Goal: Task Accomplishment & Management: Manage account settings

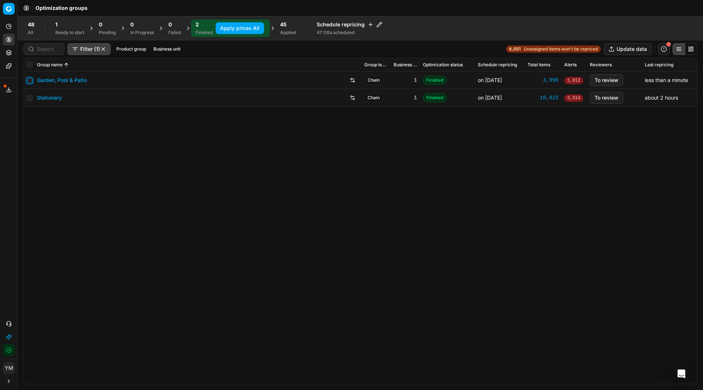
click at [32, 82] on input "checkbox" at bounding box center [30, 81] width 6 height 6
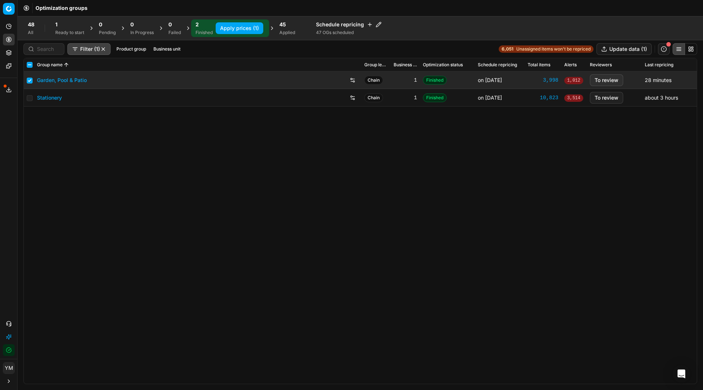
click at [233, 27] on button "Apply prices (1)" at bounding box center [240, 28] width 48 height 12
checkbox input "false"
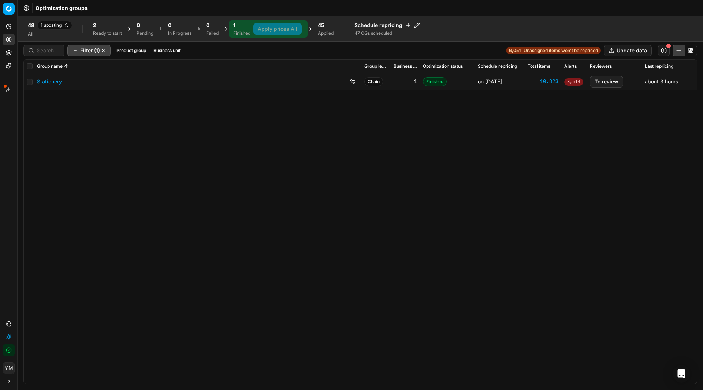
click at [321, 28] on span "45" at bounding box center [321, 25] width 7 height 7
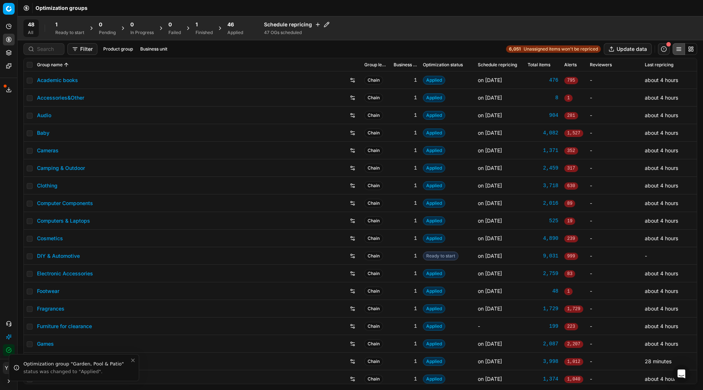
click at [229, 30] on div "46 Applied" at bounding box center [235, 28] width 25 height 18
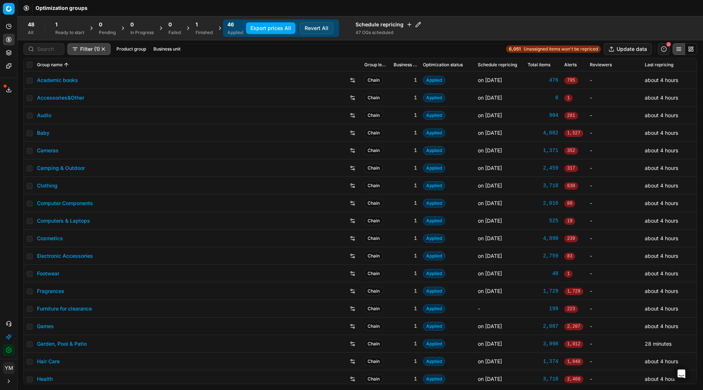
click at [71, 344] on link "Garden, Pool & Patio" at bounding box center [62, 343] width 50 height 7
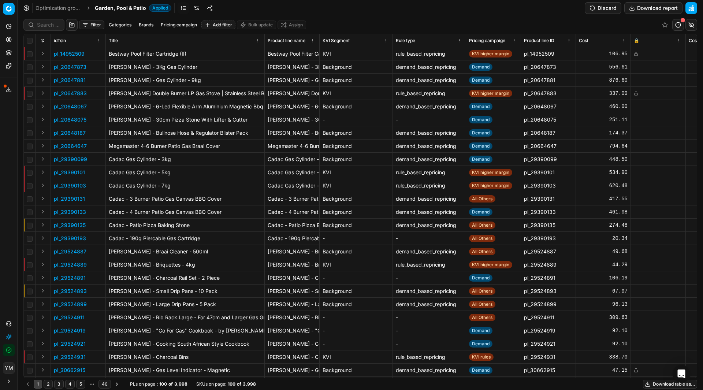
click at [86, 24] on button "Filter" at bounding box center [91, 25] width 25 height 9
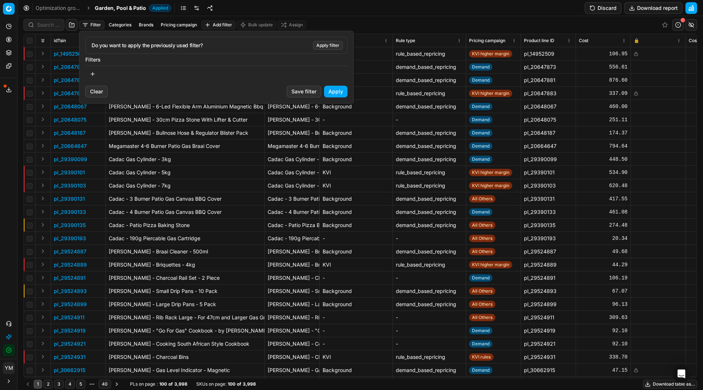
click at [97, 74] on button "button" at bounding box center [92, 74] width 15 height 12
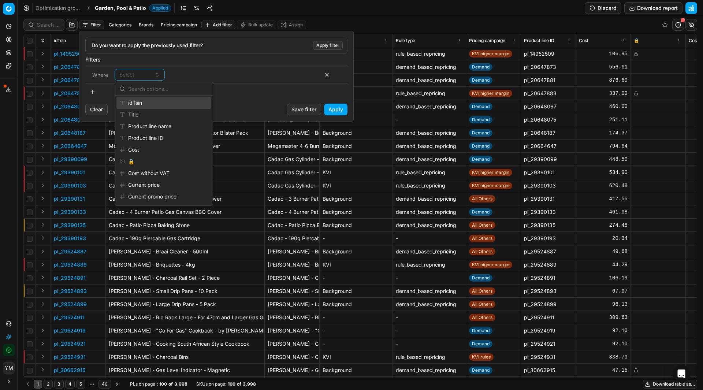
click at [141, 103] on div "idTsin" at bounding box center [163, 103] width 95 height 12
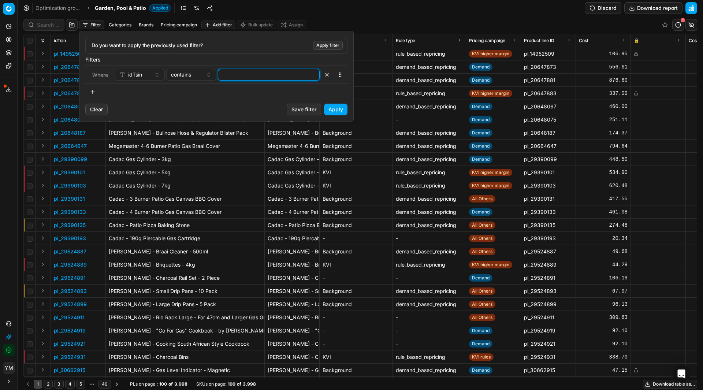
click at [226, 74] on input at bounding box center [268, 74] width 95 height 11
paste input "(95369861)."
type input "95369861"
click at [338, 108] on button "Apply" at bounding box center [335, 110] width 23 height 12
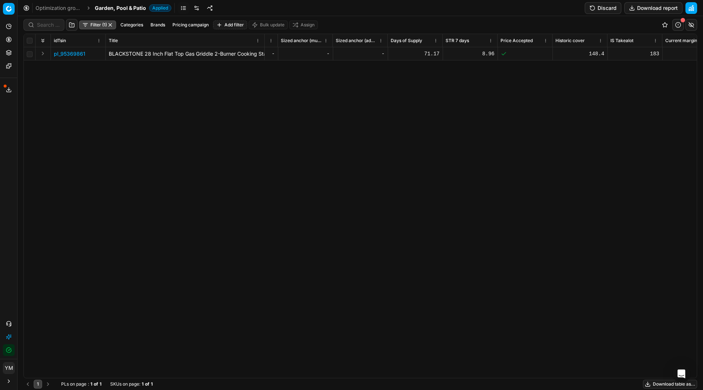
scroll to position [0, 3064]
click at [680, 25] on button "button" at bounding box center [679, 25] width 12 height 12
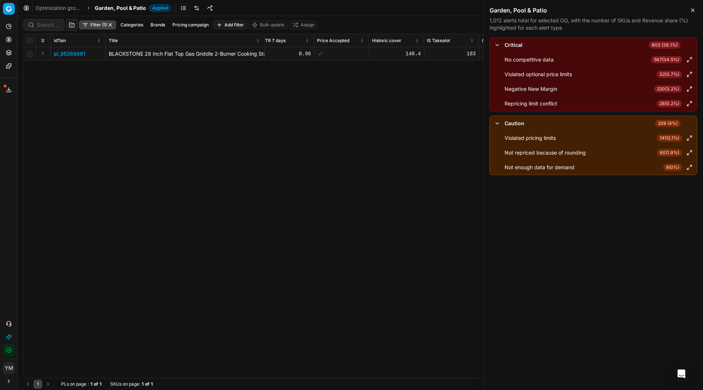
click at [431, 152] on div "idTsin Title Product line name KVI Segment Rule type Pricing campaign Product l…" at bounding box center [360, 206] width 673 height 344
click at [81, 55] on p "pl_95369861" at bounding box center [70, 53] width 32 height 7
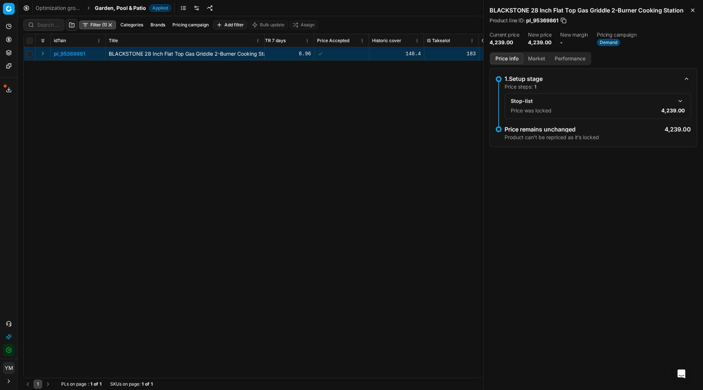
click at [357, 135] on div "idTsin Title Product line name KVI Segment Rule type Pricing campaign Product l…" at bounding box center [360, 206] width 673 height 344
click at [681, 101] on button "button" at bounding box center [680, 101] width 9 height 9
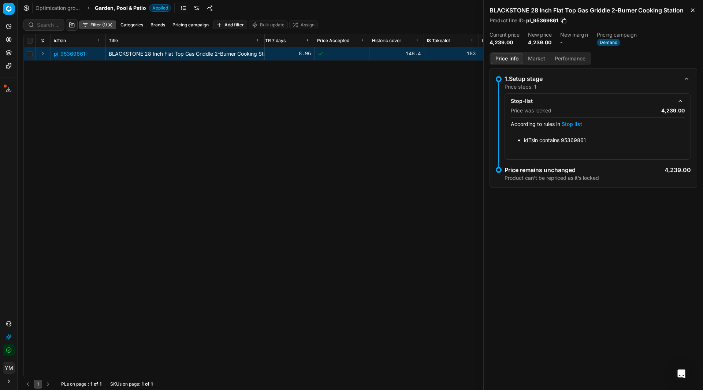
click at [682, 98] on button "button" at bounding box center [680, 101] width 9 height 9
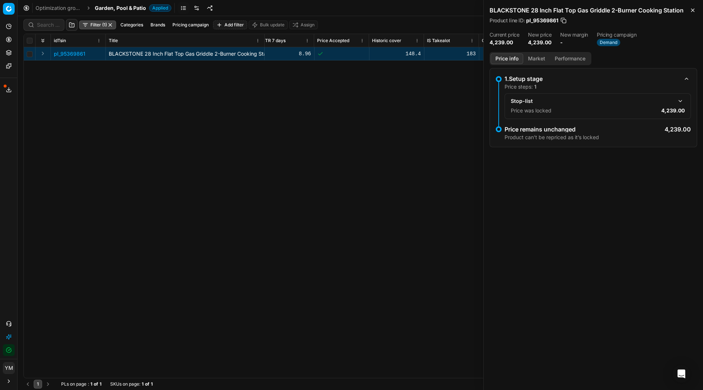
click at [687, 78] on button "button" at bounding box center [686, 78] width 9 height 9
click at [323, 191] on div "idTsin Title Product line name KVI Segment Rule type Pricing campaign Product l…" at bounding box center [360, 206] width 673 height 344
click at [692, 8] on icon "button" at bounding box center [693, 10] width 6 height 6
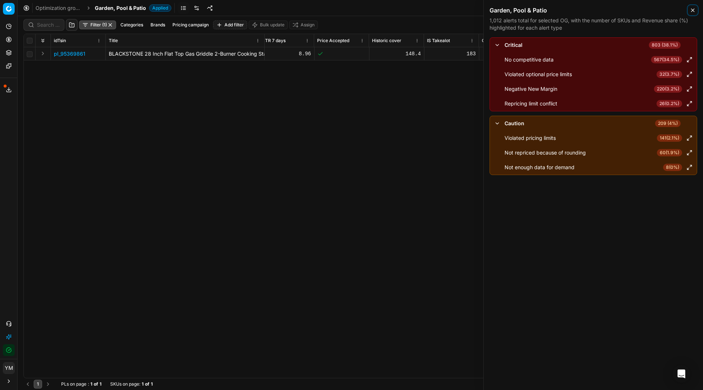
click at [695, 10] on icon "button" at bounding box center [693, 10] width 6 height 6
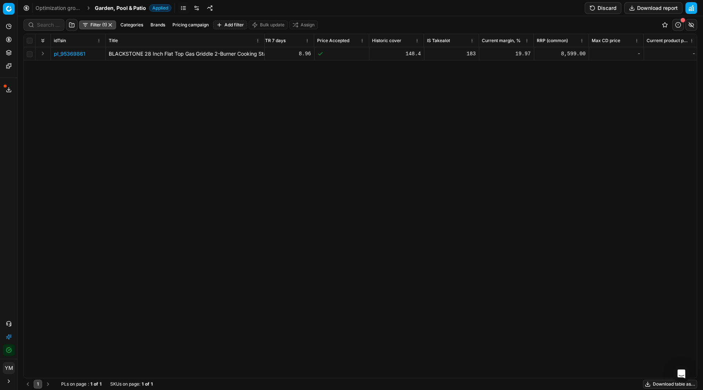
click at [256, 129] on div "idTsin Title Product line name KVI Segment Rule type Pricing campaign Product l…" at bounding box center [360, 206] width 673 height 344
click at [63, 6] on link "Optimization groups" at bounding box center [59, 7] width 47 height 7
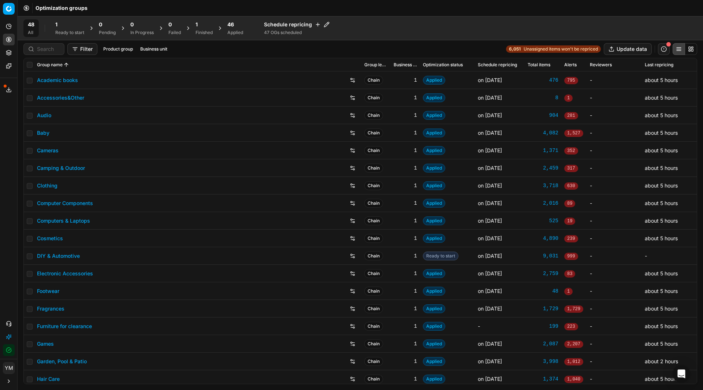
click at [71, 26] on div "1" at bounding box center [69, 24] width 29 height 7
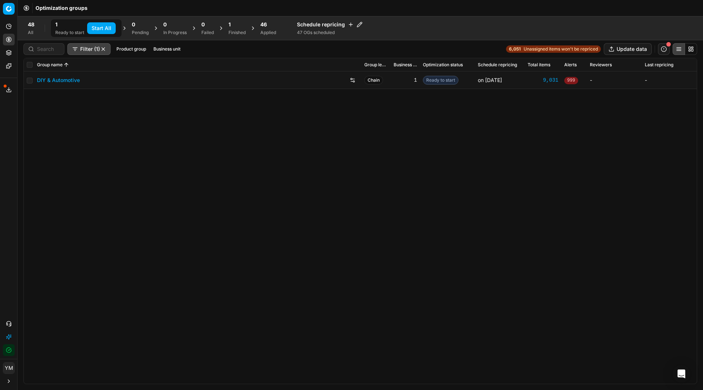
click at [231, 28] on div "1 Finished" at bounding box center [237, 28] width 17 height 15
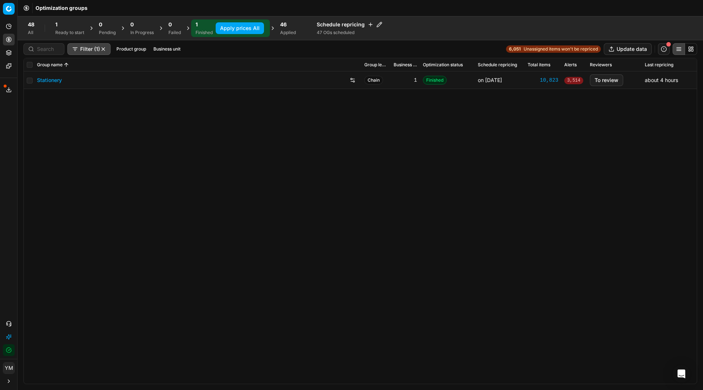
click at [284, 22] on span "46" at bounding box center [283, 24] width 7 height 7
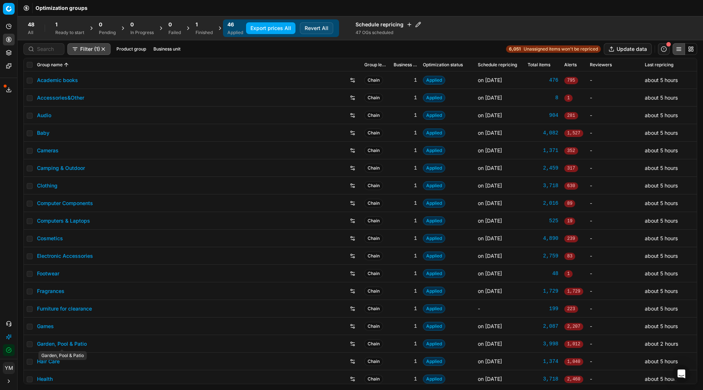
click at [67, 343] on link "Garden, Pool & Patio" at bounding box center [62, 343] width 50 height 7
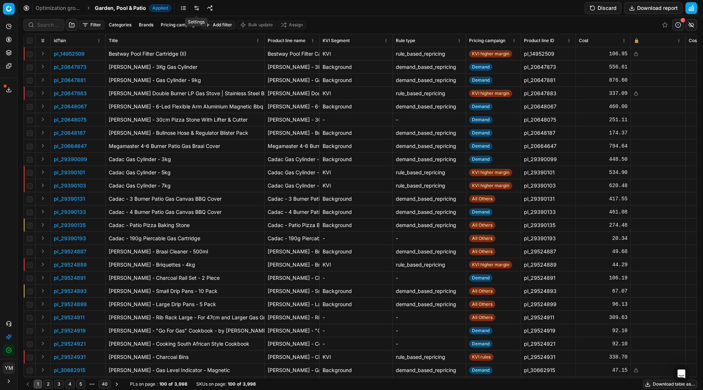
click at [196, 7] on link at bounding box center [197, 8] width 12 height 12
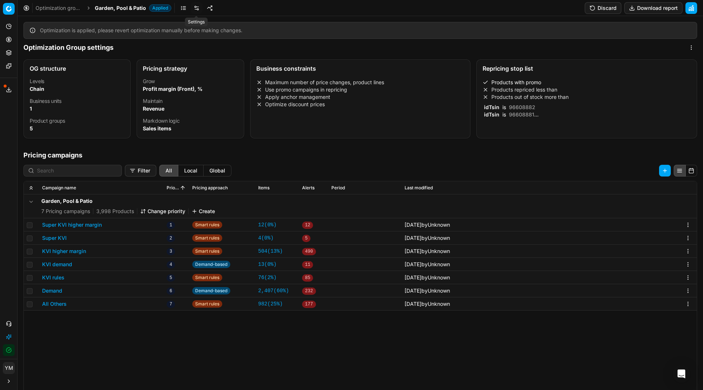
click at [197, 8] on link at bounding box center [197, 8] width 12 height 12
click at [503, 81] on li "Products with promo" at bounding box center [587, 82] width 208 height 7
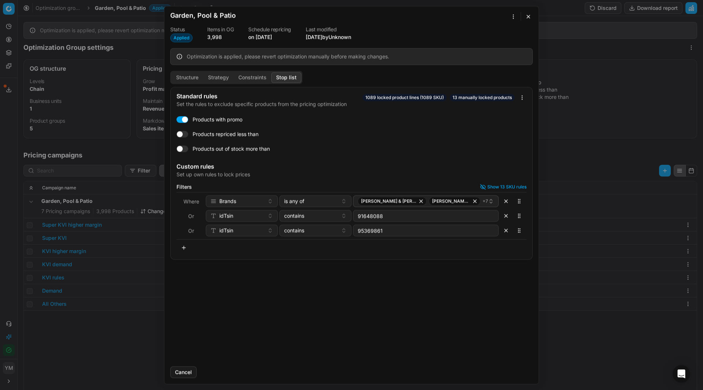
click at [528, 20] on button "button" at bounding box center [528, 16] width 9 height 9
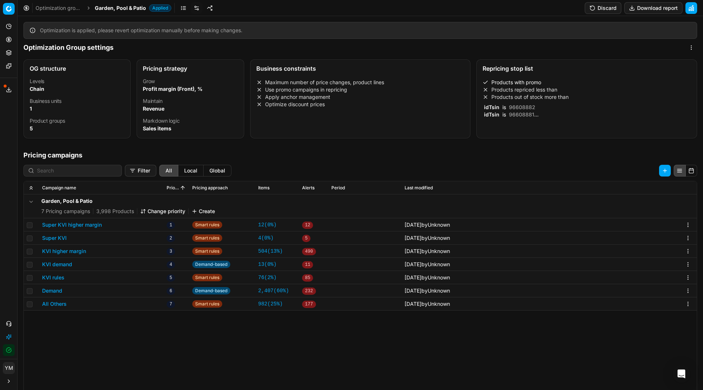
click at [172, 100] on dt "Maintain" at bounding box center [190, 101] width 95 height 5
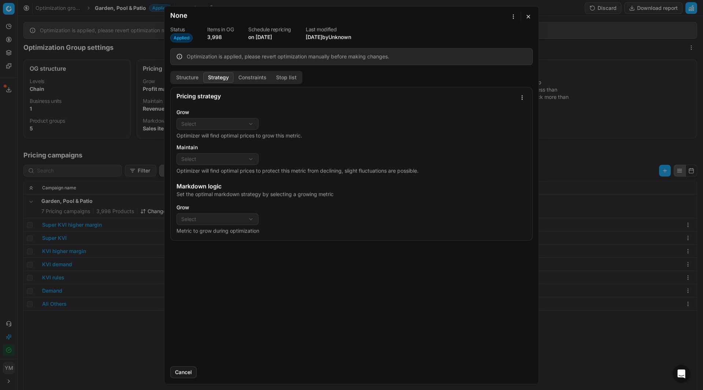
select select "gross_profit_margin"
select select "revenue"
select select "sales_items"
click at [189, 80] on button "Structure" at bounding box center [187, 77] width 32 height 11
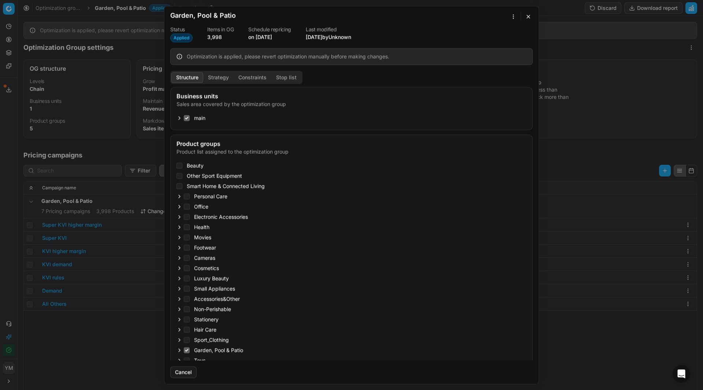
click at [221, 82] on button "Strategy" at bounding box center [218, 77] width 30 height 11
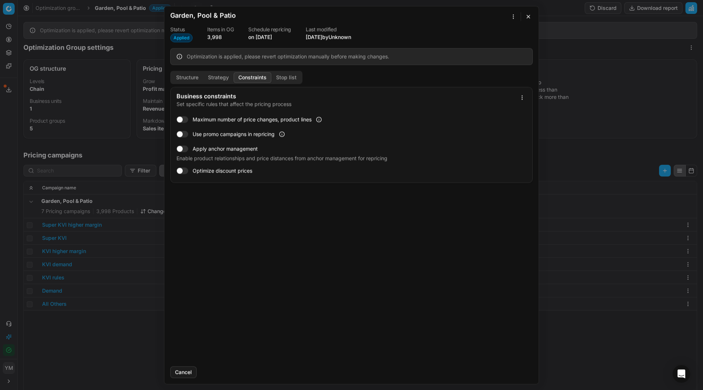
click at [252, 78] on button "Constraints" at bounding box center [253, 77] width 38 height 11
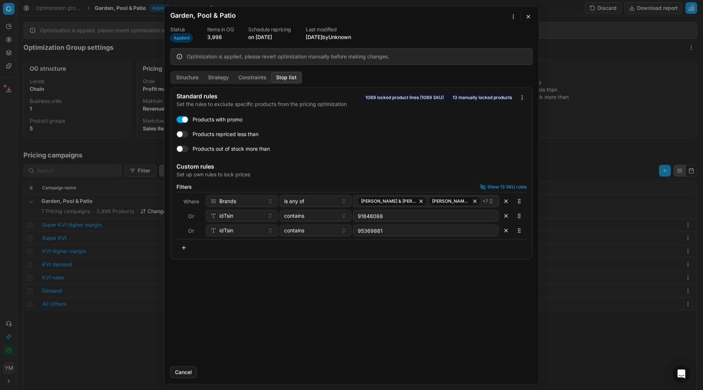
click at [285, 76] on button "Stop list" at bounding box center [286, 77] width 30 height 11
click at [241, 78] on button "Constraints" at bounding box center [253, 77] width 38 height 11
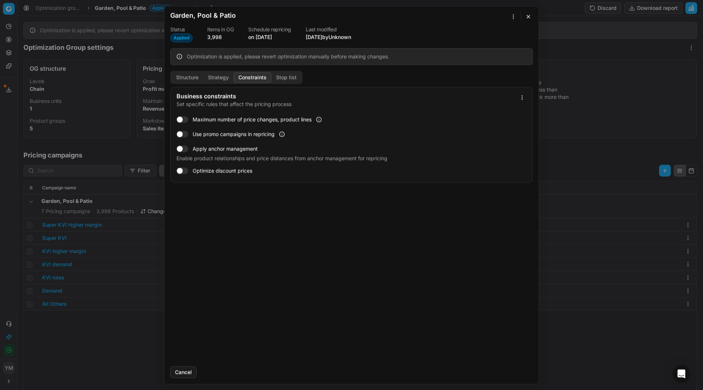
click at [529, 16] on button "button" at bounding box center [528, 16] width 9 height 9
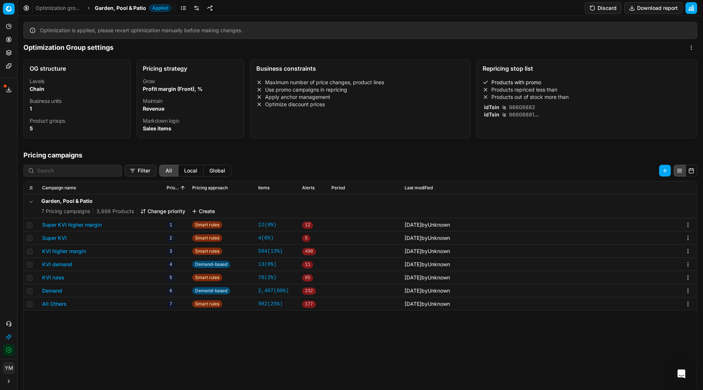
click at [123, 329] on div "Garden, Pool & Patio 7 Pricing campaigns 3,998 Products Change priority Create …" at bounding box center [360, 346] width 673 height 303
click at [54, 265] on button "KVI demand" at bounding box center [57, 264] width 30 height 7
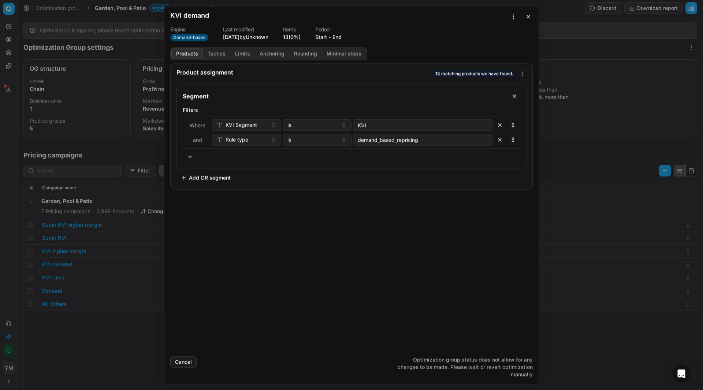
click at [212, 54] on button "Tactics" at bounding box center [216, 53] width 27 height 11
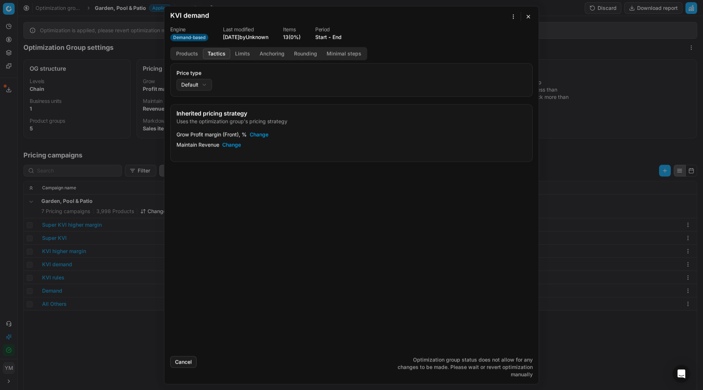
click at [244, 53] on button "Limits" at bounding box center [242, 53] width 25 height 11
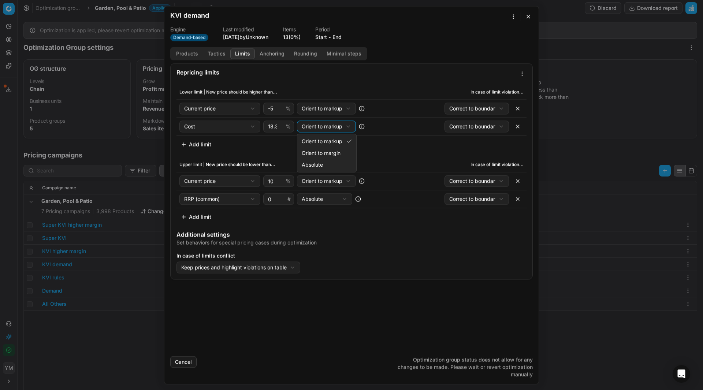
click at [347, 127] on div "We are saving PC settings. Please wait, it should take a few minutes KVI demand…" at bounding box center [351, 195] width 703 height 390
select select "margin"
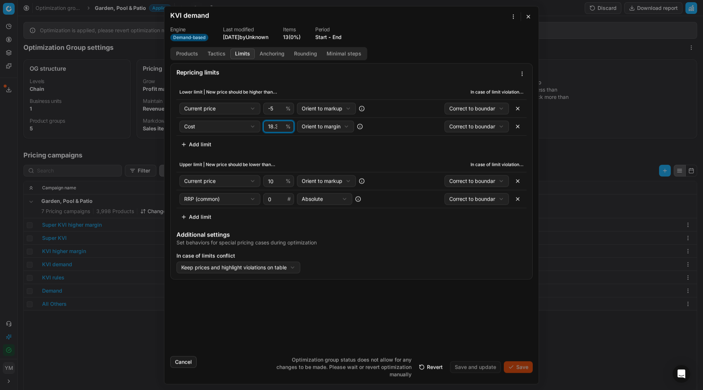
click at [281, 130] on input "18.32" at bounding box center [276, 126] width 18 height 11
click at [280, 127] on input "17.32" at bounding box center [276, 126] width 18 height 11
click at [280, 127] on input "16.32" at bounding box center [276, 126] width 18 height 11
click at [280, 127] on input "15.32" at bounding box center [276, 126] width 18 height 11
click at [280, 127] on input "12.32" at bounding box center [276, 126] width 18 height 11
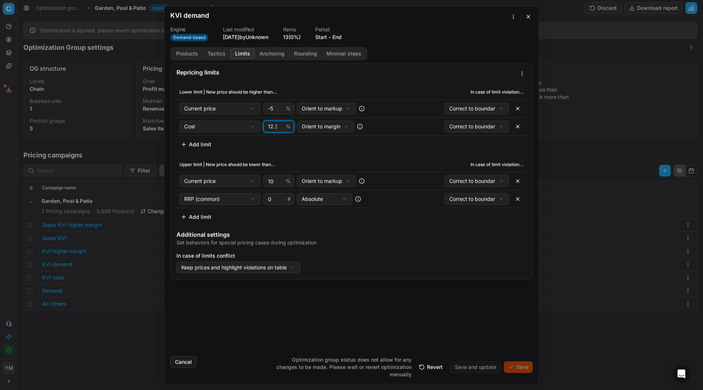
click at [271, 127] on input "12.32" at bounding box center [276, 126] width 18 height 11
type input "10"
click at [349, 179] on div "We are saving PC settings. Please wait, it should take a few minutes KVI demand…" at bounding box center [351, 195] width 703 height 390
select select "margin"
drag, startPoint x: 275, startPoint y: 180, endPoint x: 255, endPoint y: 178, distance: 20.6
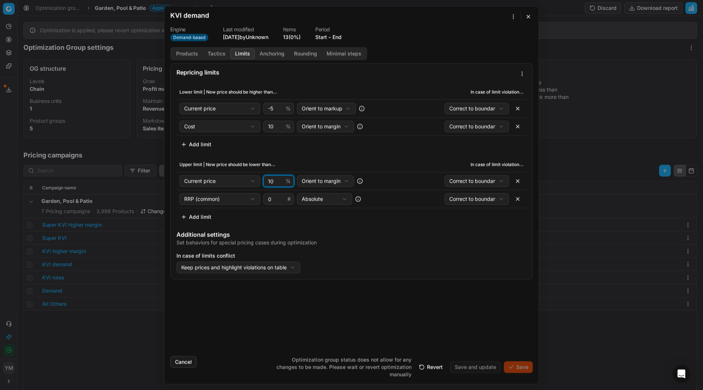
click at [255, 178] on div "Current price Cost Cost without VAT Current price Current promo price RRP (comm…" at bounding box center [278, 181] width 199 height 12
type input "25"
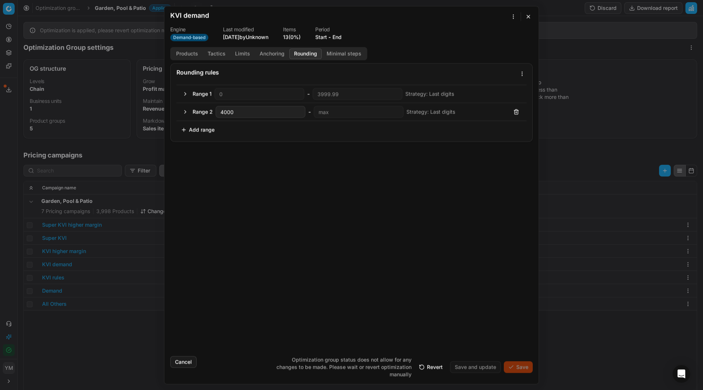
click at [307, 52] on button "Rounding" at bounding box center [305, 53] width 33 height 11
click at [187, 93] on button "button" at bounding box center [185, 93] width 9 height 9
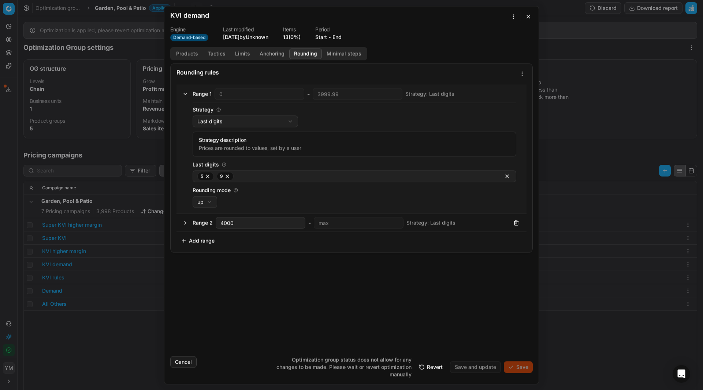
click at [296, 119] on div "We are saving PC settings. Please wait, it should take a few minutes KVI demand…" at bounding box center [351, 195] width 703 height 390
click at [292, 121] on div "We are saving PC settings. Please wait, it should take a few minutes KVI demand…" at bounding box center [351, 195] width 703 height 390
click at [249, 123] on div "We are saving PC settings. Please wait, it should take a few minutes KVI demand…" at bounding box center [351, 195] width 703 height 390
click at [210, 201] on div "We are saving PC settings. Please wait, it should take a few minutes KVI demand…" at bounding box center [351, 195] width 703 height 390
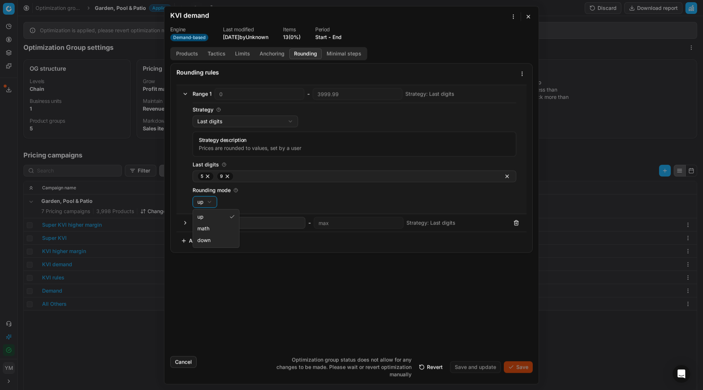
click at [210, 201] on div "We are saving PC settings. Please wait, it should take a few minutes KVI demand…" at bounding box center [351, 195] width 703 height 390
click at [183, 225] on button "button" at bounding box center [185, 222] width 9 height 9
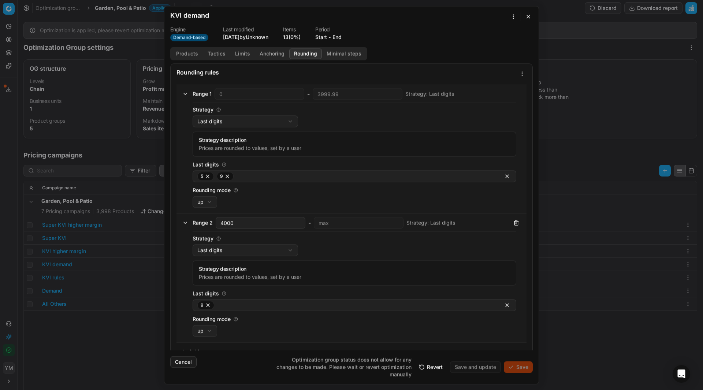
click at [527, 14] on button "button" at bounding box center [528, 16] width 9 height 9
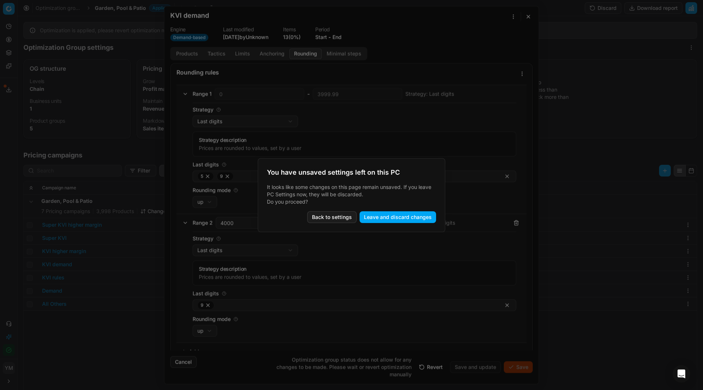
click at [343, 220] on button "Back to settings" at bounding box center [331, 217] width 49 height 12
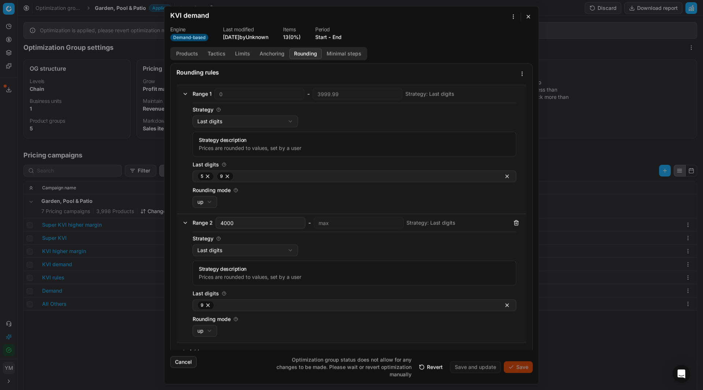
click at [212, 201] on div "We are saving PC settings. Please wait, it should take a few minutes KVI demand…" at bounding box center [351, 195] width 703 height 390
click at [245, 201] on div "We are saving PC settings. Please wait, it should take a few minutes KVI demand…" at bounding box center [351, 195] width 703 height 390
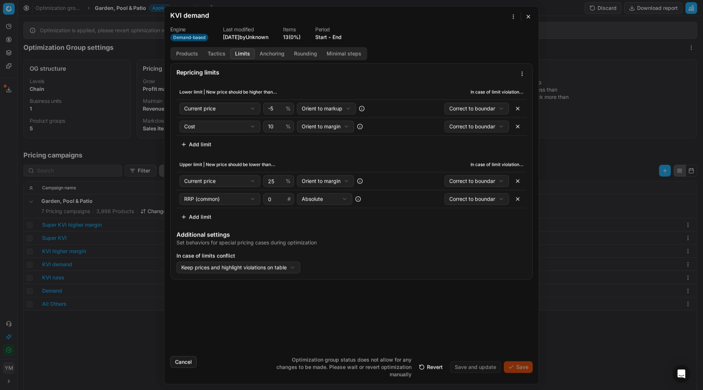
click at [240, 55] on button "Limits" at bounding box center [242, 53] width 25 height 11
click at [530, 18] on button "button" at bounding box center [528, 16] width 9 height 9
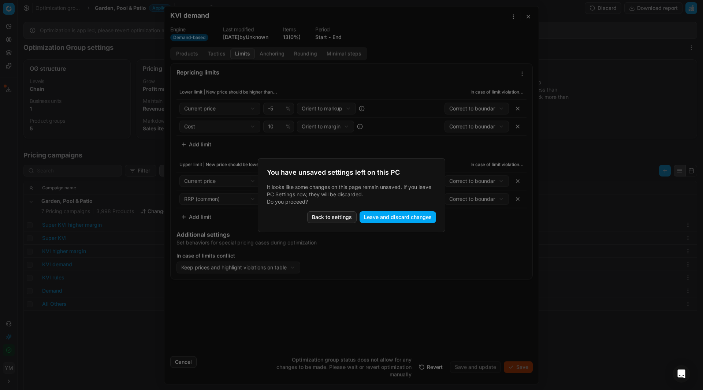
click at [375, 216] on button "Leave and discard changes" at bounding box center [398, 217] width 77 height 12
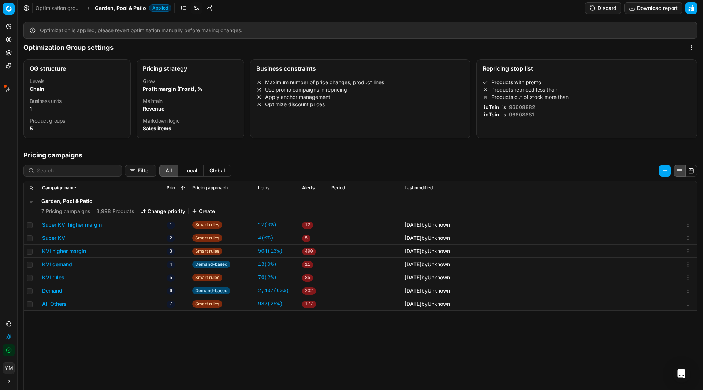
click at [54, 11] on link "Optimization groups" at bounding box center [59, 7] width 47 height 7
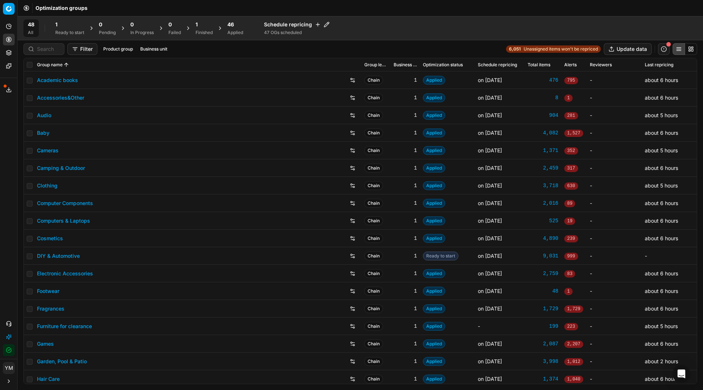
click at [63, 362] on link "Garden, Pool & Patio" at bounding box center [62, 361] width 50 height 7
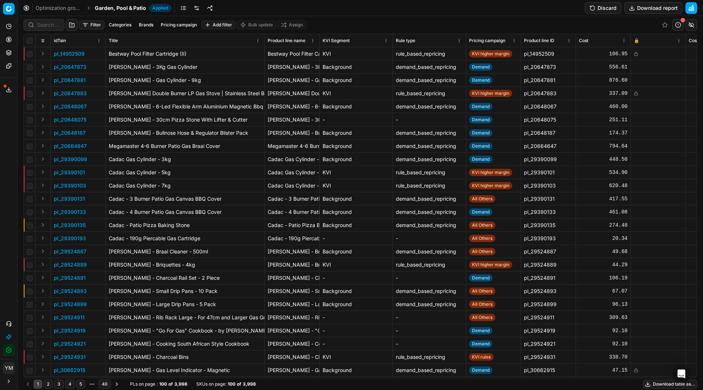
click at [63, 8] on link "Optimization groups" at bounding box center [59, 7] width 47 height 7
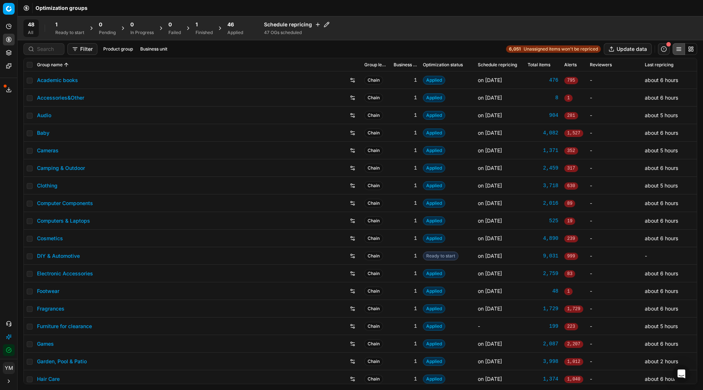
click at [30, 365] on td at bounding box center [29, 362] width 10 height 18
click at [237, 23] on div "46" at bounding box center [235, 24] width 16 height 7
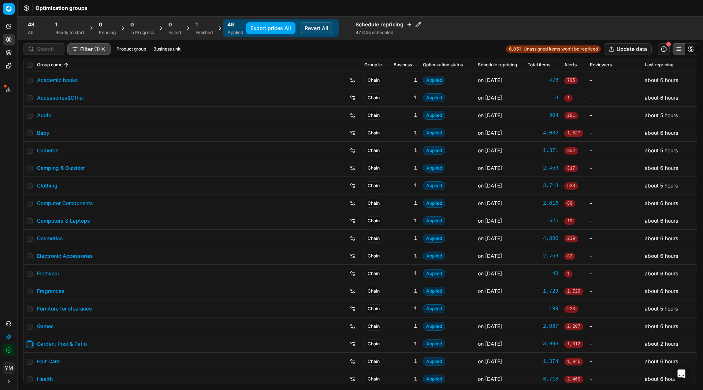
click at [30, 345] on input "checkbox" at bounding box center [30, 344] width 6 height 6
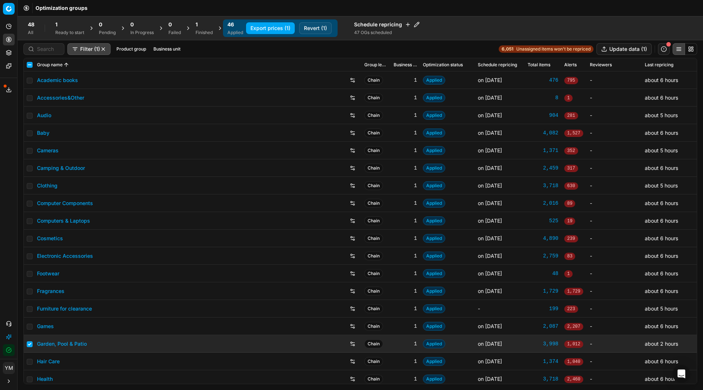
click at [317, 26] on button "Revert (1)" at bounding box center [315, 28] width 33 height 12
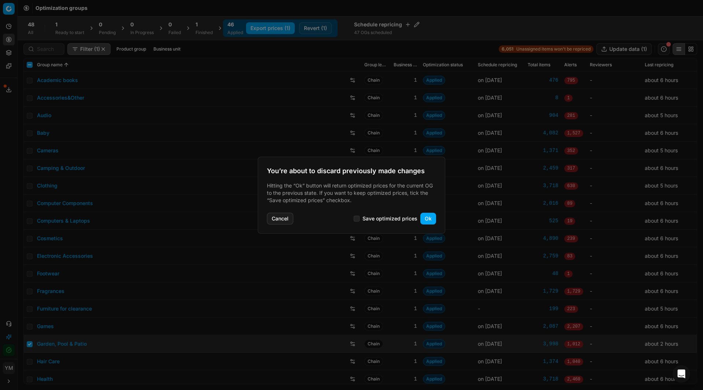
click at [431, 221] on button "Ok" at bounding box center [429, 219] width 16 height 12
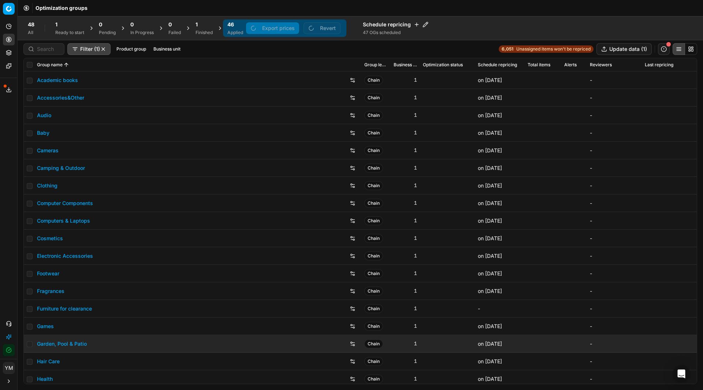
checkbox input "false"
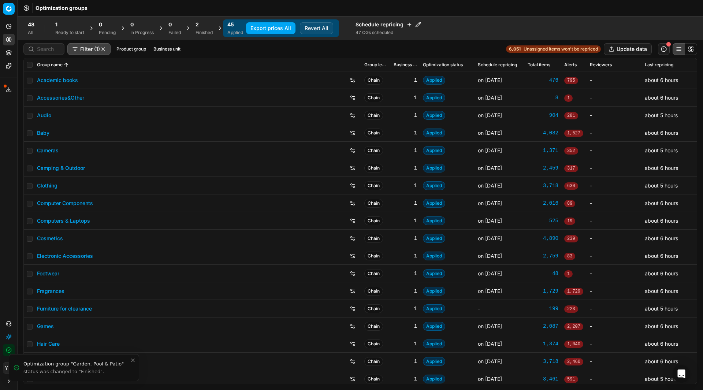
click at [198, 26] on span "2" at bounding box center [197, 24] width 3 height 7
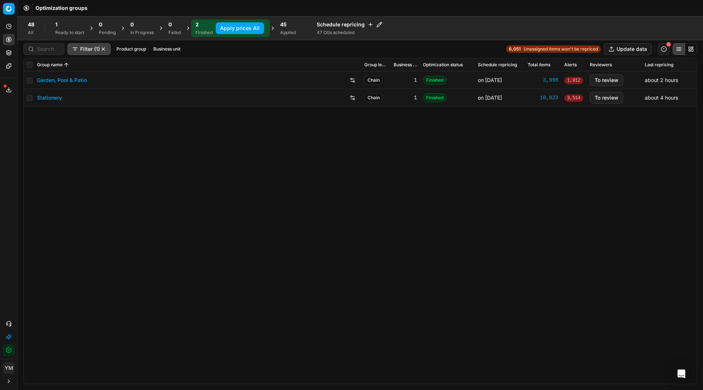
click at [60, 81] on link "Garden, Pool & Patio" at bounding box center [62, 80] width 50 height 7
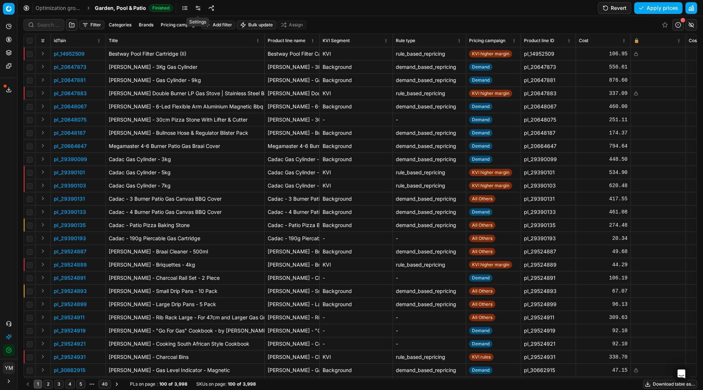
click at [197, 9] on link at bounding box center [198, 8] width 12 height 12
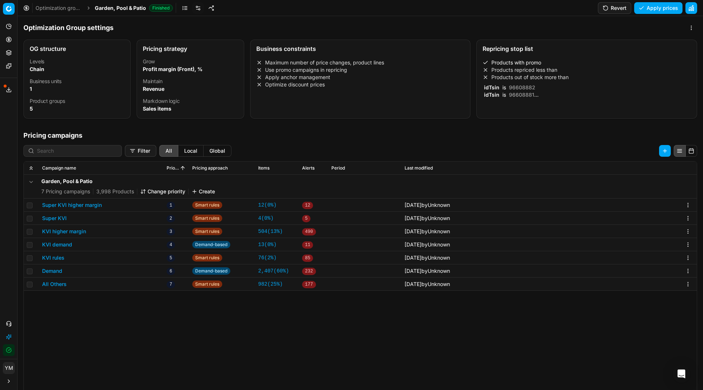
click at [59, 245] on button "KVI demand" at bounding box center [57, 244] width 30 height 7
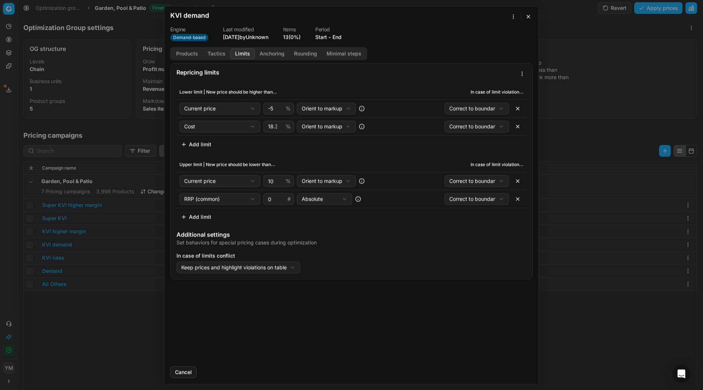
click at [243, 52] on button "Limits" at bounding box center [242, 53] width 25 height 11
click at [530, 15] on button "button" at bounding box center [528, 16] width 9 height 9
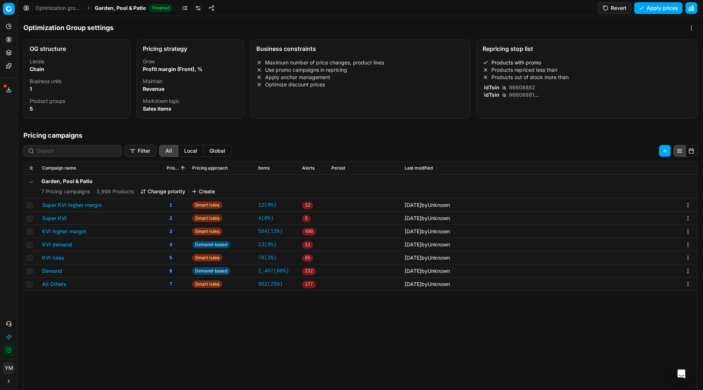
click at [57, 270] on button "Demand" at bounding box center [52, 270] width 20 height 7
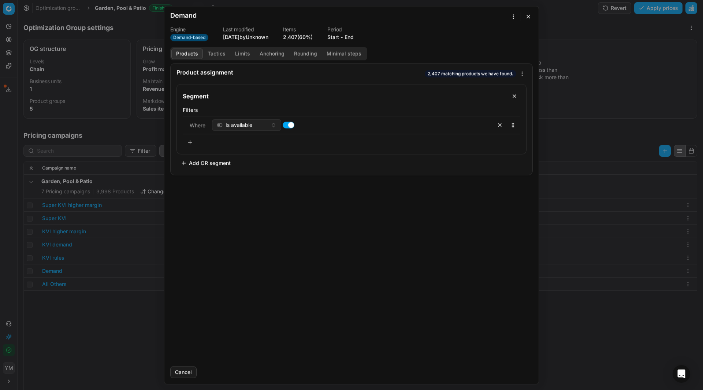
click at [238, 54] on button "Limits" at bounding box center [242, 53] width 25 height 11
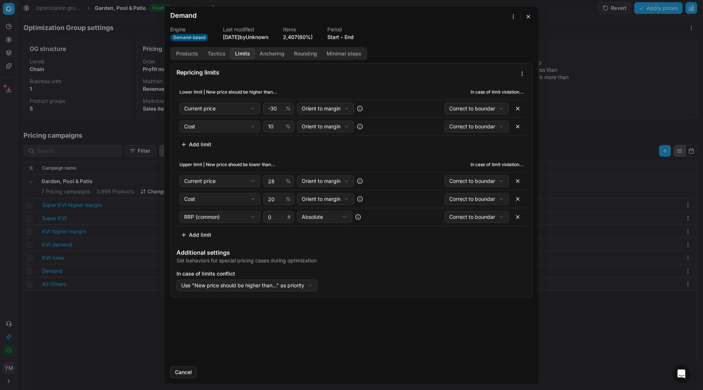
click at [528, 18] on button "button" at bounding box center [528, 16] width 9 height 9
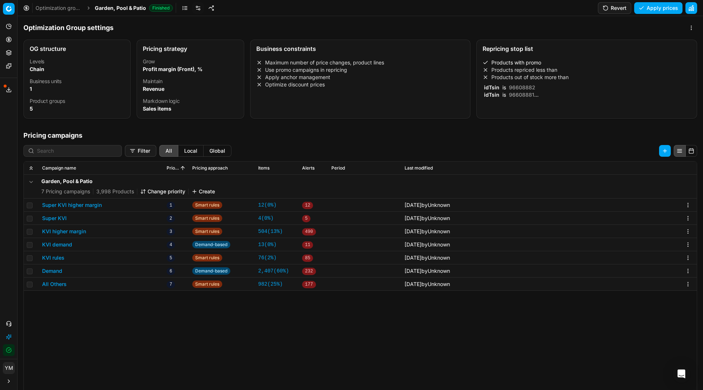
click at [68, 243] on button "KVI demand" at bounding box center [57, 244] width 30 height 7
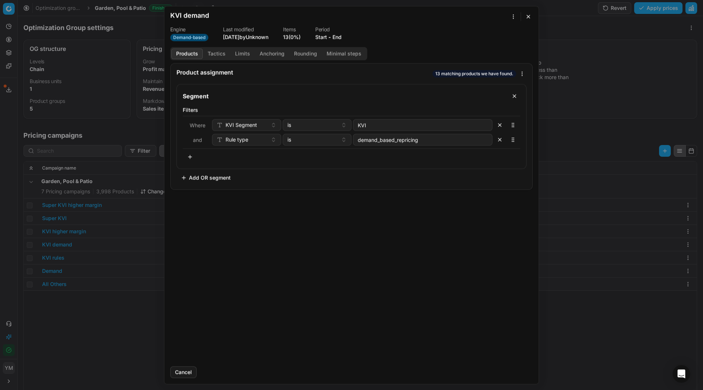
click at [247, 53] on button "Limits" at bounding box center [242, 53] width 25 height 11
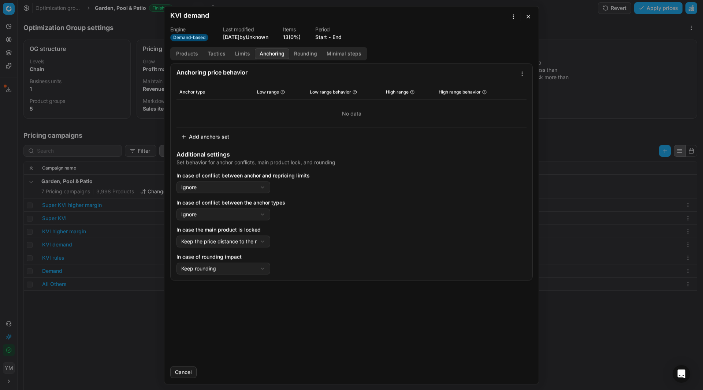
click at [267, 51] on button "Anchoring" at bounding box center [272, 53] width 34 height 11
click at [345, 51] on button "Minimal steps" at bounding box center [344, 53] width 44 height 11
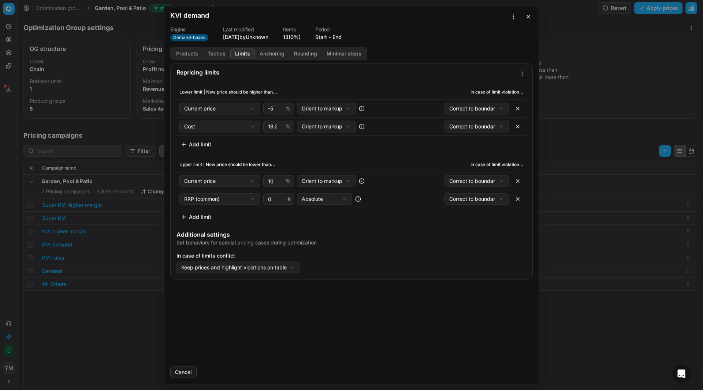
click at [247, 52] on button "Limits" at bounding box center [242, 53] width 25 height 11
click at [219, 52] on button "Tactics" at bounding box center [216, 53] width 27 height 11
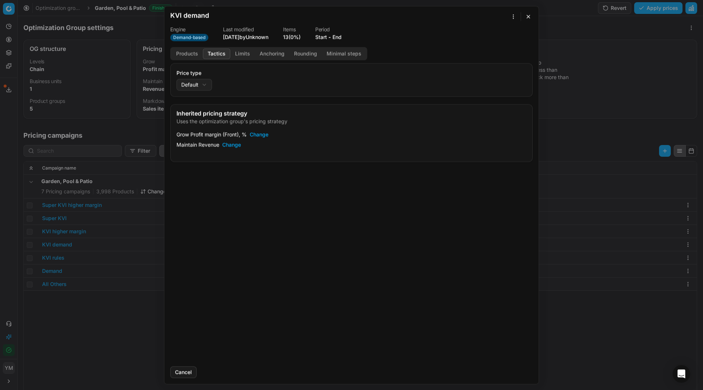
click at [258, 138] on button "Change" at bounding box center [259, 134] width 19 height 7
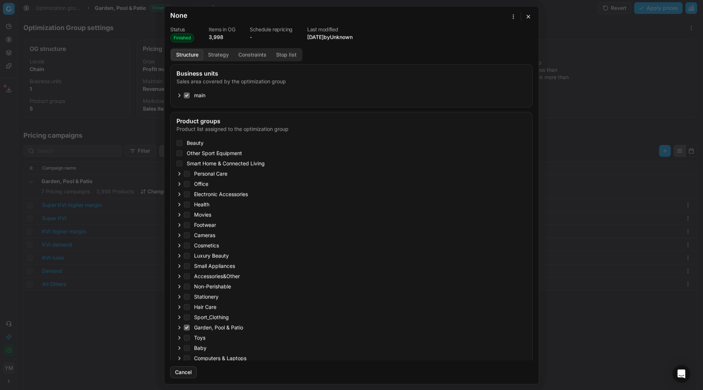
checkbox input "true"
click at [528, 18] on button "button" at bounding box center [528, 16] width 9 height 9
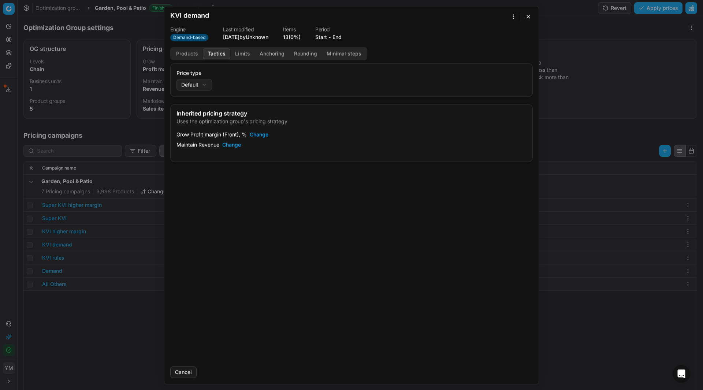
click at [262, 135] on button "Change" at bounding box center [259, 134] width 19 height 7
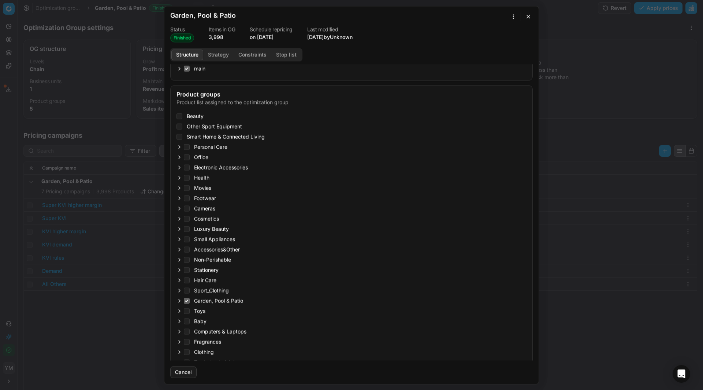
scroll to position [37, 0]
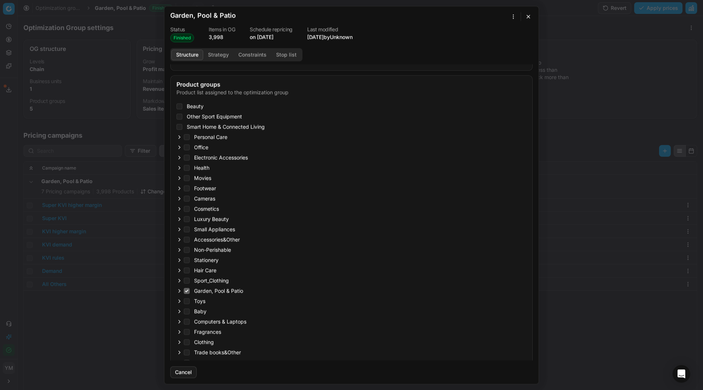
click at [180, 291] on icon "button" at bounding box center [179, 290] width 1 height 3
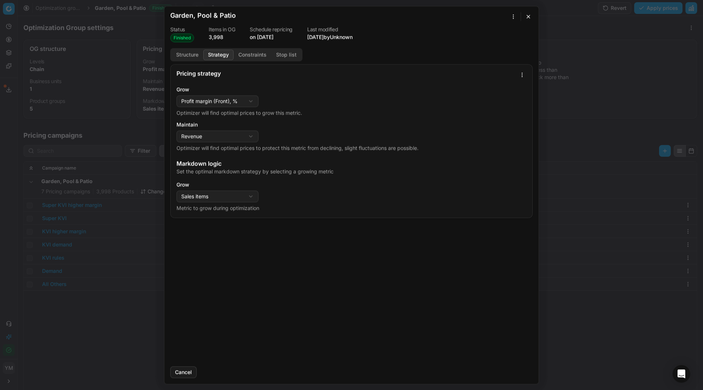
click at [223, 56] on button "Strategy" at bounding box center [218, 54] width 30 height 11
click at [240, 101] on div "Oprimization group is saving... Garden, Pool & Patio Status Finished Items in O…" at bounding box center [351, 195] width 703 height 390
select select "sales_items"
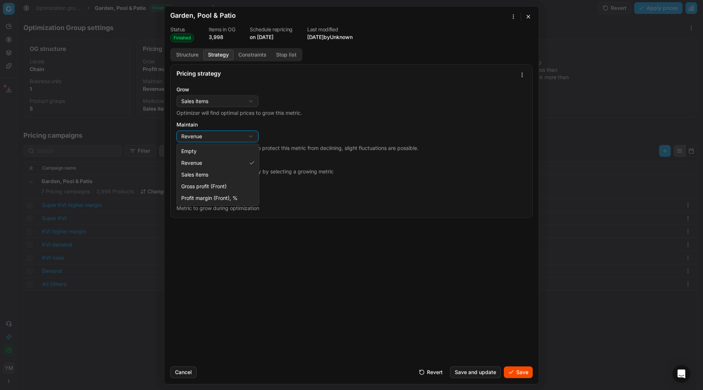
click at [248, 138] on div "Oprimization group is saving... Garden, Pool & Patio Status Finished Items in O…" at bounding box center [351, 195] width 703 height 390
select select "gross_profit_margin"
click at [530, 17] on button "button" at bounding box center [528, 16] width 9 height 9
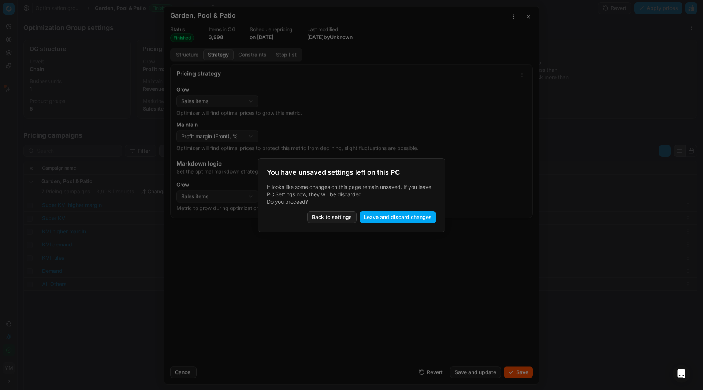
click at [393, 216] on button "Leave and discard changes" at bounding box center [398, 217] width 77 height 12
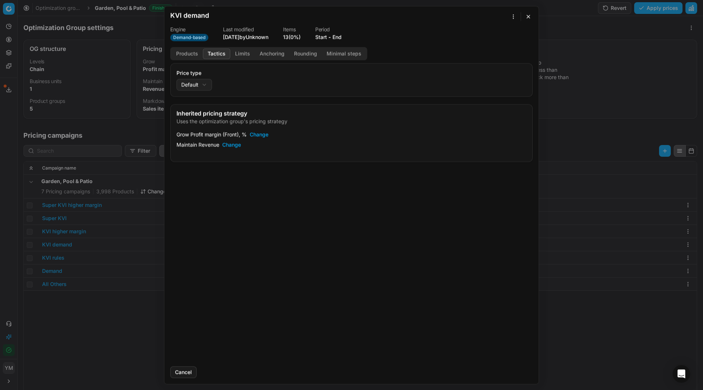
click at [529, 18] on button "button" at bounding box center [528, 16] width 9 height 9
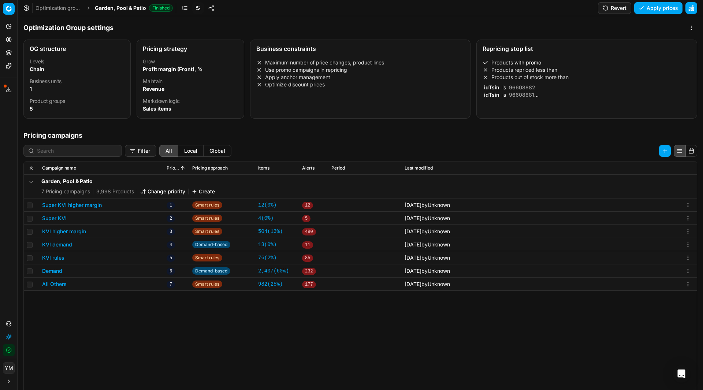
click at [60, 8] on link "Optimization groups" at bounding box center [59, 7] width 47 height 7
